Goal: Task Accomplishment & Management: Complete application form

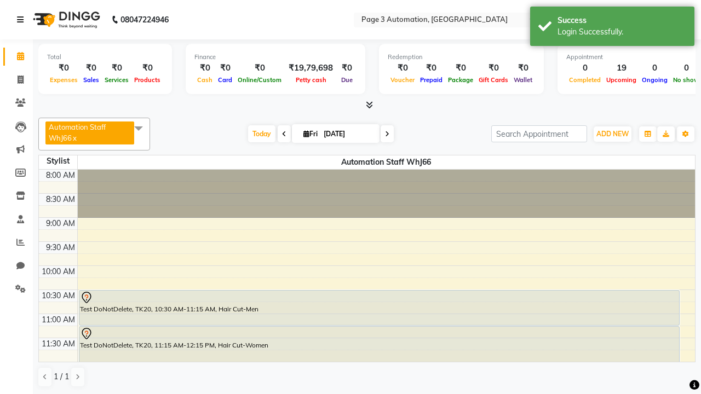
click at [22, 20] on icon at bounding box center [20, 20] width 7 height 8
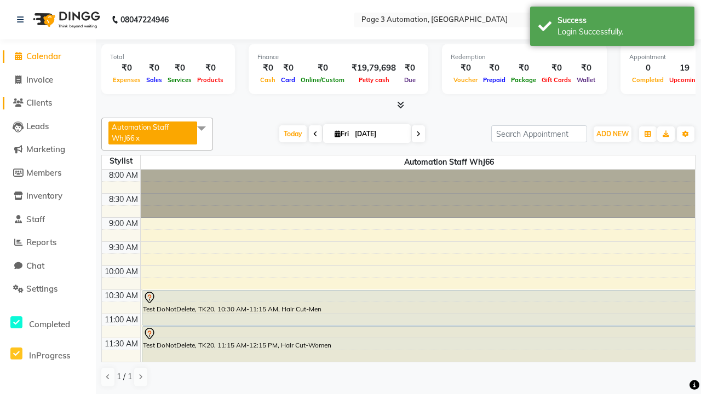
click at [48, 103] on span "Clients" at bounding box center [39, 103] width 26 height 10
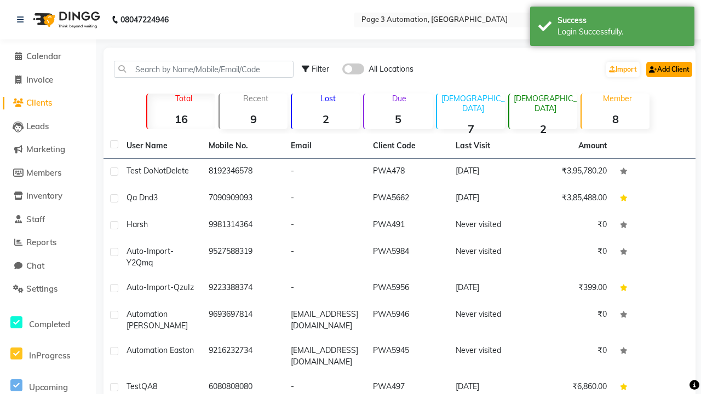
click at [668, 69] on link "Add Client" at bounding box center [670, 69] width 46 height 15
select select "22"
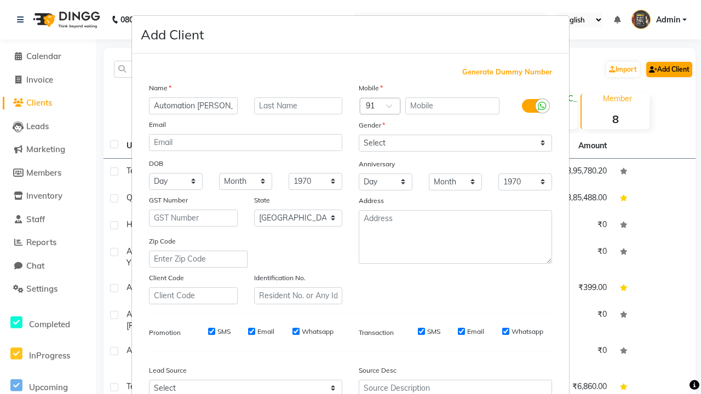
type input "Automation [PERSON_NAME]"
type input "9975293999"
type input "[EMAIL_ADDRESS][DOMAIN_NAME]"
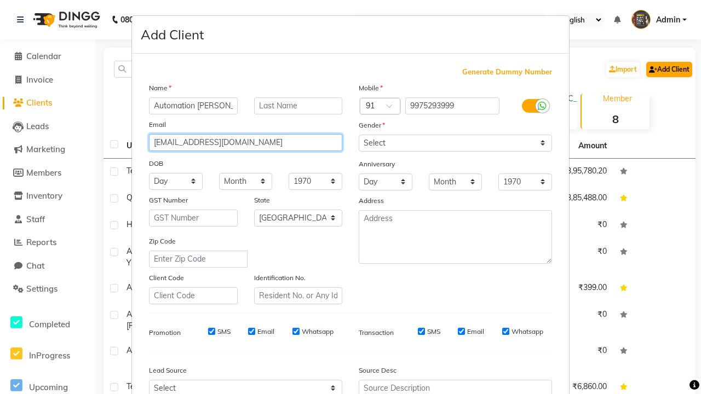
select select "[DEMOGRAPHIC_DATA]"
type input "[EMAIL_ADDRESS][DOMAIN_NAME]"
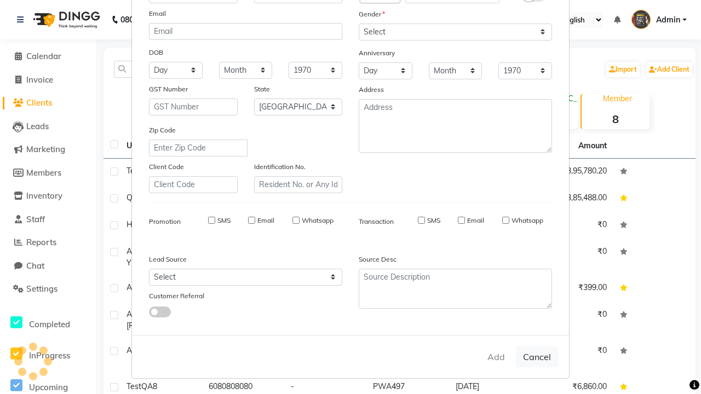
select select
select select "null"
select select
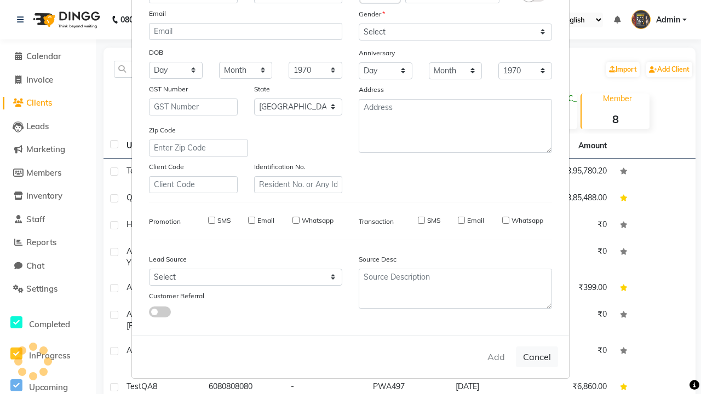
select select
checkbox input "false"
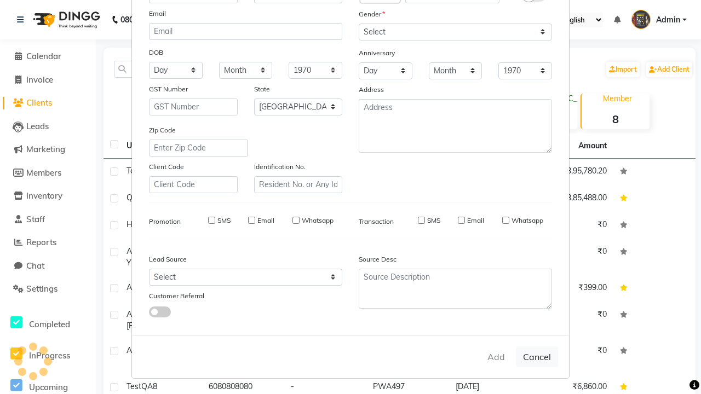
checkbox input "false"
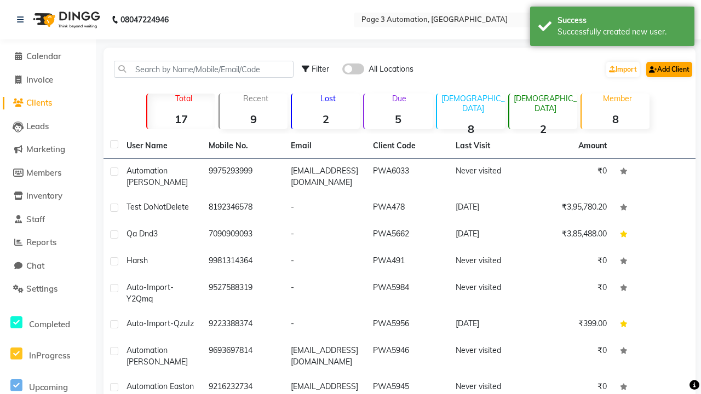
click at [613, 28] on div "Successfully created new user." at bounding box center [622, 32] width 129 height 12
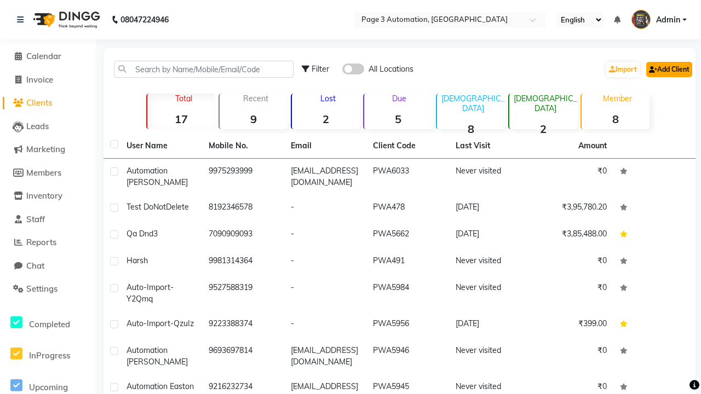
click at [668, 69] on link "Add Client" at bounding box center [670, 69] width 46 height 15
select select "22"
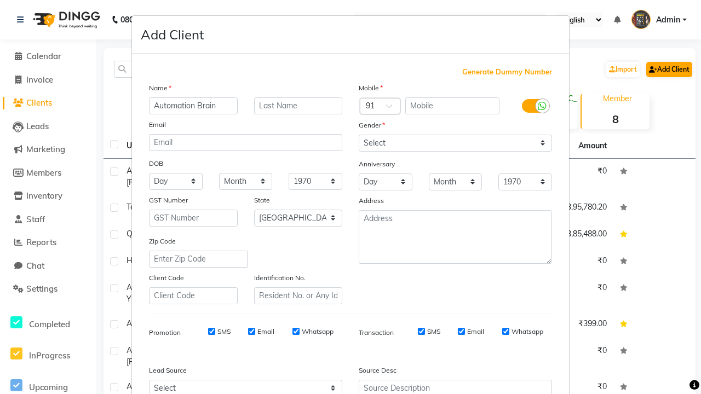
type input "Automation Brain"
type input "9434427826"
type input "[EMAIL_ADDRESS][DOMAIN_NAME]"
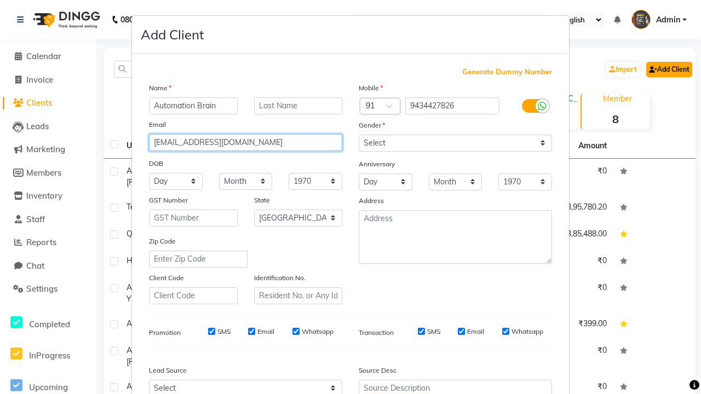
select select "[DEMOGRAPHIC_DATA]"
type input "[EMAIL_ADDRESS][DOMAIN_NAME]"
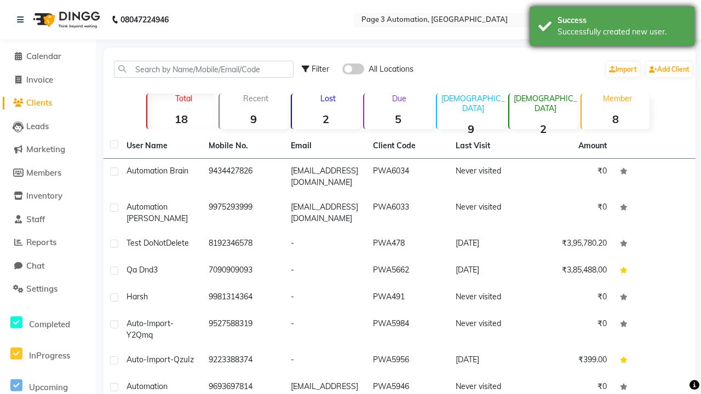
click at [613, 28] on div "Successfully created new user." at bounding box center [622, 32] width 129 height 12
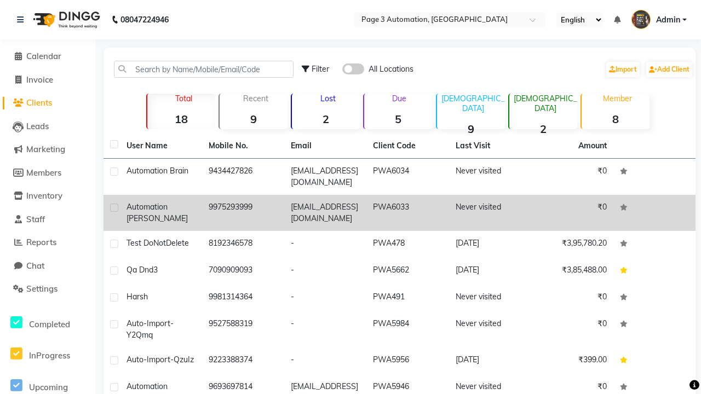
click at [114, 208] on label at bounding box center [114, 208] width 8 height 8
click at [114, 208] on input "checkbox" at bounding box center [113, 208] width 7 height 7
checkbox input "true"
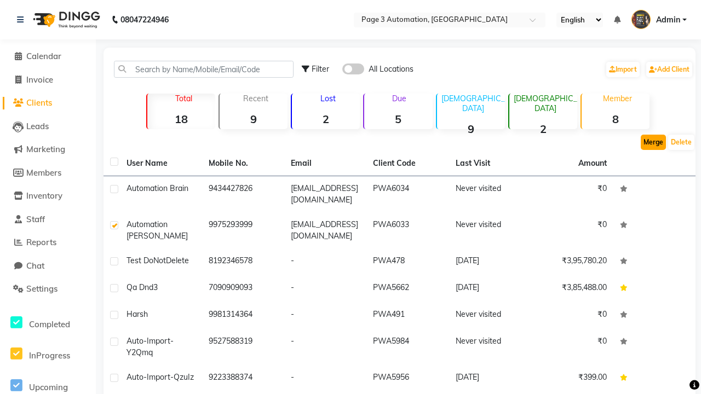
click at [654, 142] on button "Merge" at bounding box center [653, 142] width 25 height 15
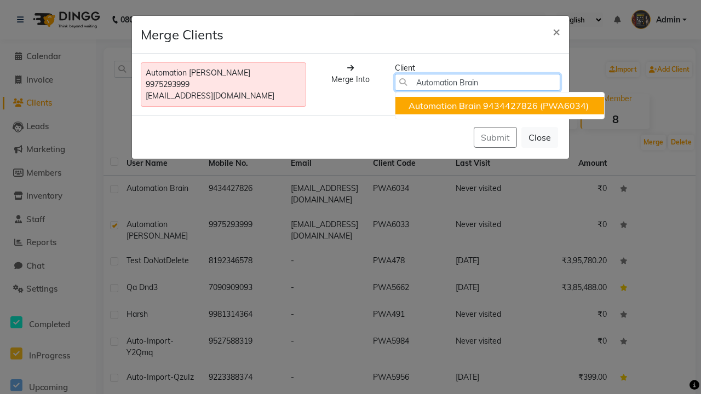
click at [500, 106] on ngb-highlight "9434427826" at bounding box center [510, 105] width 55 height 11
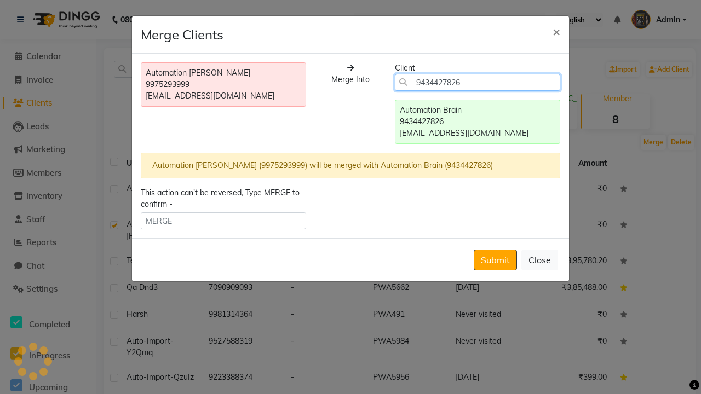
type input "9434427826"
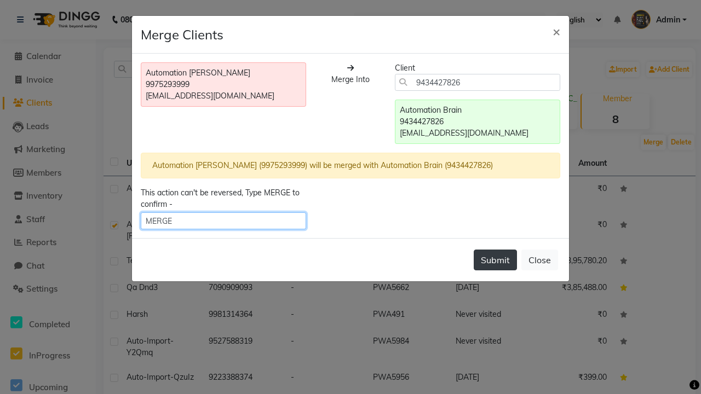
type input "MERGE"
click at [495, 260] on button "Submit" at bounding box center [495, 260] width 43 height 21
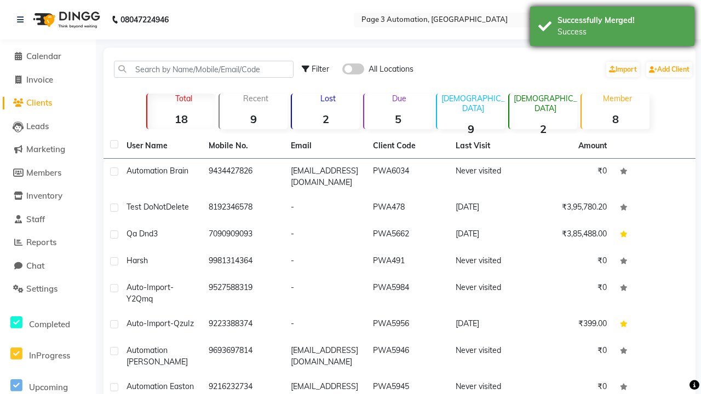
click at [613, 28] on div "Success" at bounding box center [622, 32] width 129 height 12
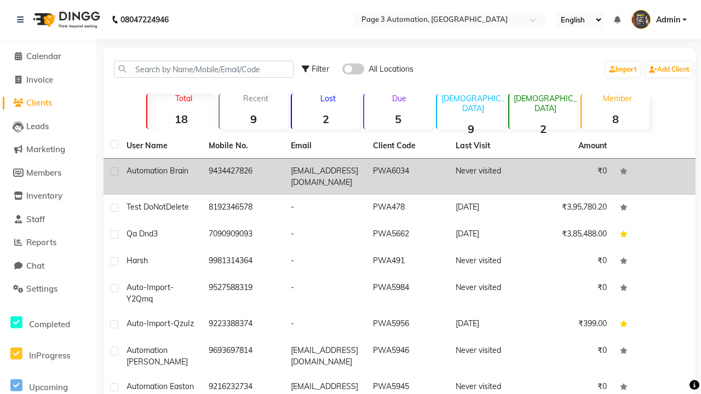
click at [114, 171] on label at bounding box center [114, 172] width 8 height 8
click at [114, 171] on input "checkbox" at bounding box center [113, 172] width 7 height 7
checkbox input "true"
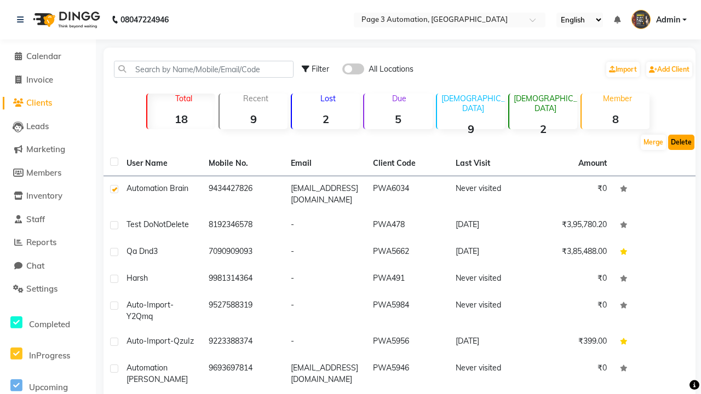
click at [682, 142] on button "Delete" at bounding box center [681, 142] width 26 height 15
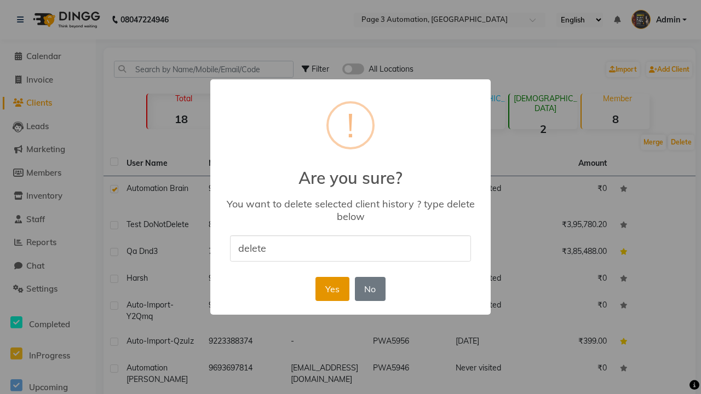
type input "delete"
click at [332, 289] on button "Yes" at bounding box center [332, 289] width 33 height 24
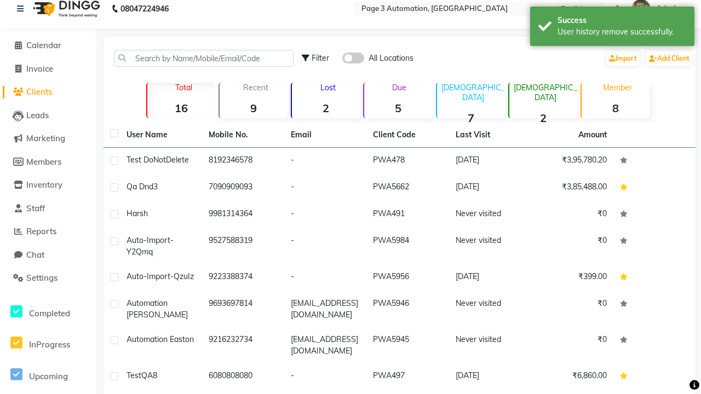
scroll to position [0, 0]
